Goal: Transaction & Acquisition: Purchase product/service

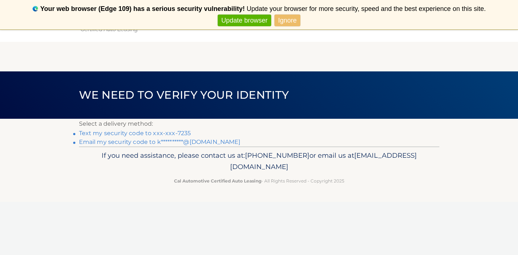
click at [178, 132] on link "Text my security code to xxx-xxx-7235" at bounding box center [135, 133] width 112 height 7
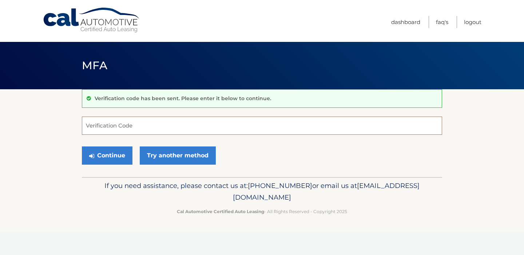
click at [176, 126] on input "Verification Code" at bounding box center [262, 125] width 360 height 18
type input "245571"
click at [114, 153] on button "Continue" at bounding box center [107, 155] width 51 height 18
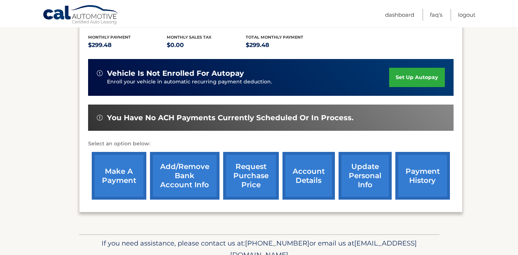
scroll to position [153, 0]
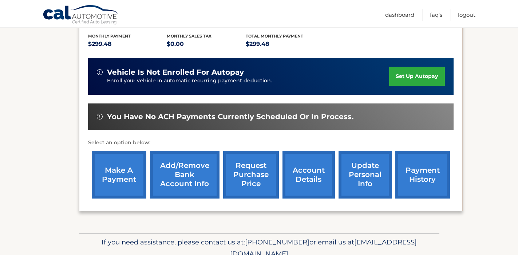
click at [111, 174] on link "make a payment" at bounding box center [119, 175] width 55 height 48
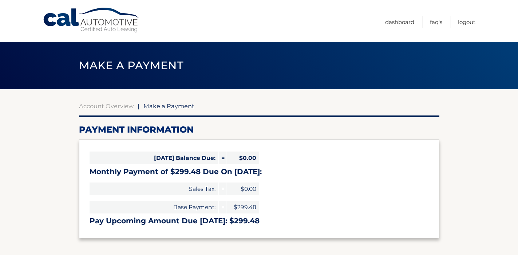
select select "ZWI5NzhmOWUtNjNhYS00MzM1LTkwNDUtN2JlMDA5ZGE3NjNj"
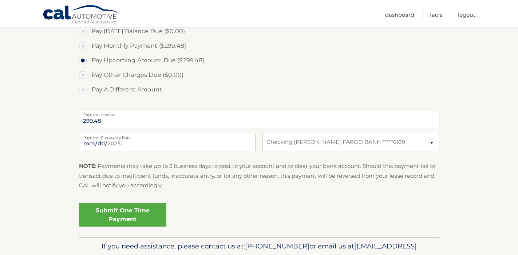
scroll to position [229, 0]
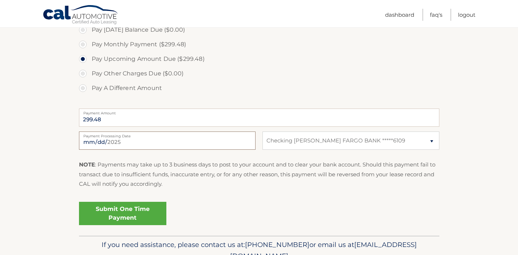
click at [140, 143] on input "2025-09-02" at bounding box center [167, 140] width 177 height 18
type input "2025-09-10"
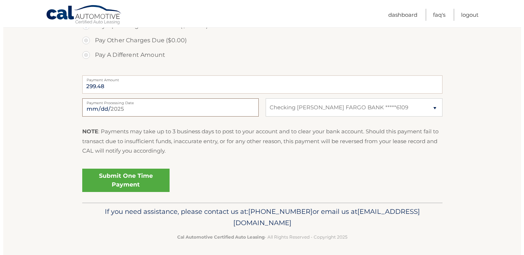
scroll to position [265, 0]
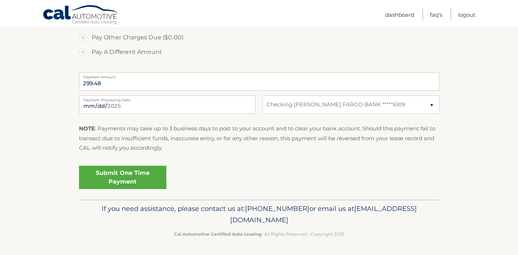
click at [147, 175] on link "Submit One Time Payment" at bounding box center [122, 177] width 87 height 23
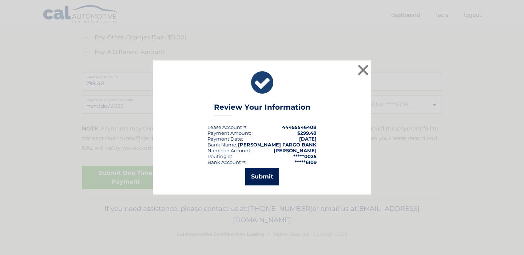
click at [262, 177] on button "Submit" at bounding box center [262, 176] width 34 height 17
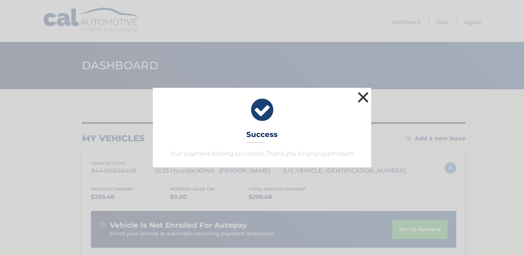
click at [365, 96] on button "×" at bounding box center [363, 97] width 15 height 15
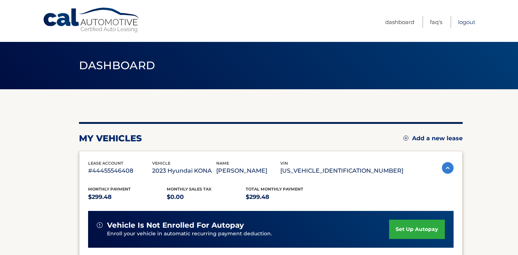
drag, startPoint x: 464, startPoint y: 21, endPoint x: 463, endPoint y: 27, distance: 5.8
click at [464, 21] on link "Logout" at bounding box center [466, 22] width 17 height 12
